Goal: Navigation & Orientation: Find specific page/section

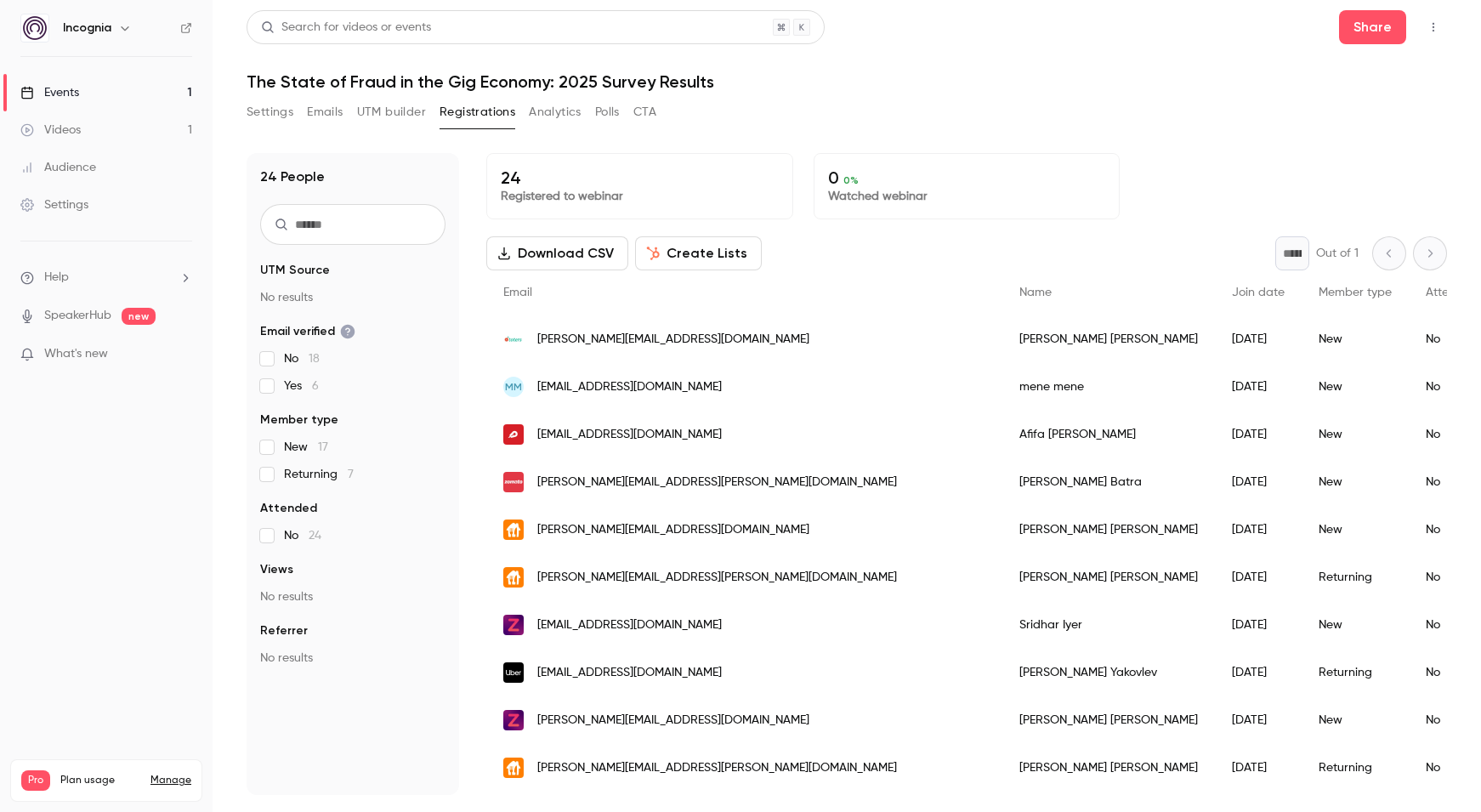
click at [101, 134] on link "Videos 1" at bounding box center [106, 129] width 213 height 37
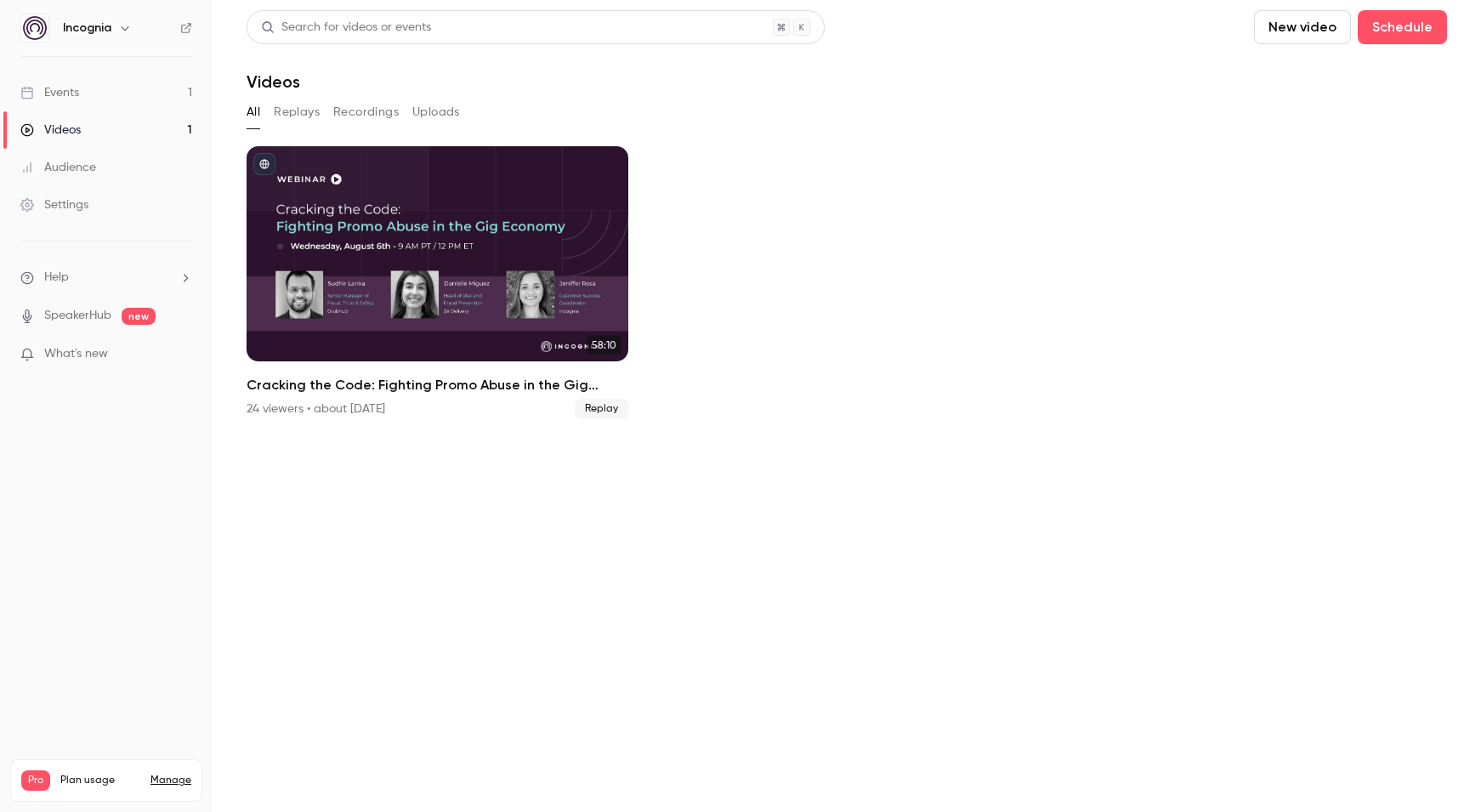
click at [292, 114] on button "Replays" at bounding box center [297, 112] width 46 height 27
click at [64, 166] on div "Audience" at bounding box center [58, 167] width 76 height 17
